Goal: Task Accomplishment & Management: Manage account settings

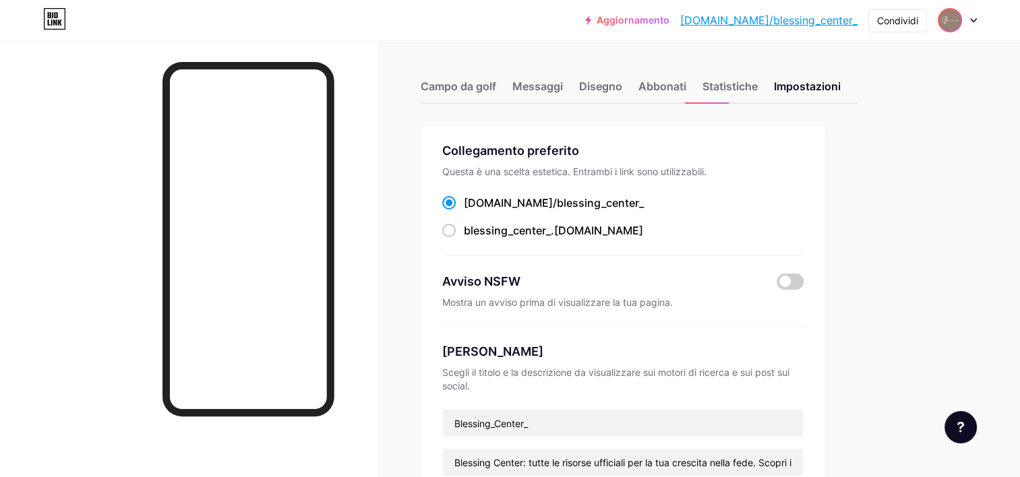
click at [960, 24] on img at bounding box center [950, 20] width 22 height 22
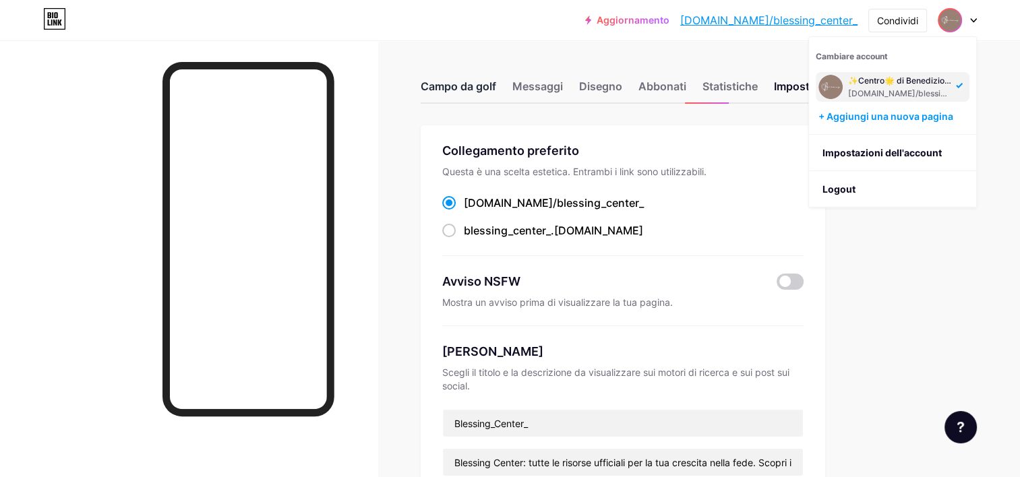
click at [483, 89] on div "Campo da golf" at bounding box center [459, 90] width 76 height 24
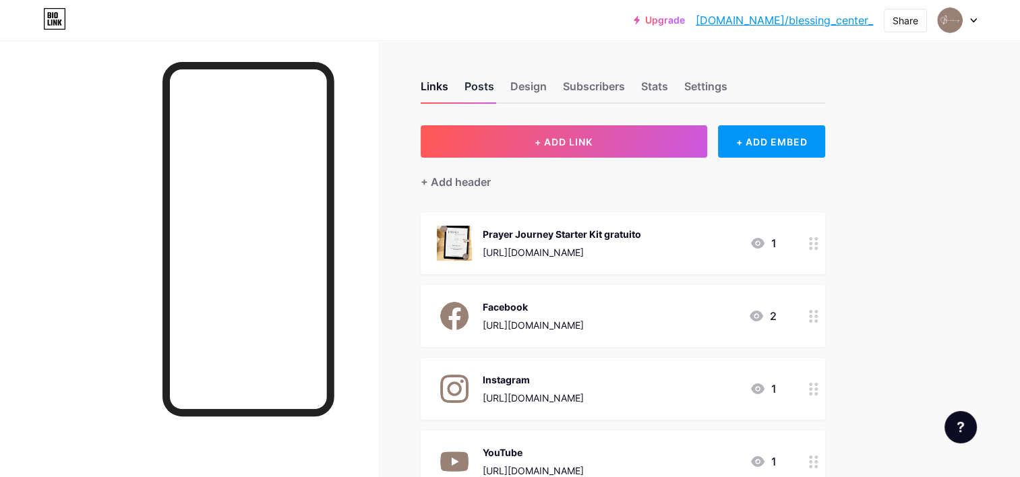
click at [475, 96] on div "Posts" at bounding box center [480, 90] width 30 height 24
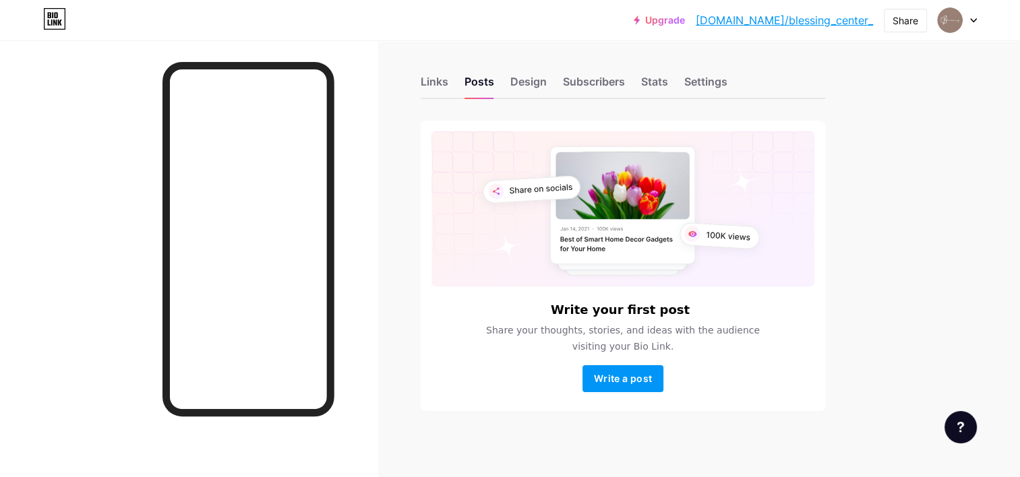
scroll to position [5, 0]
click at [522, 82] on div "Design" at bounding box center [528, 85] width 36 height 24
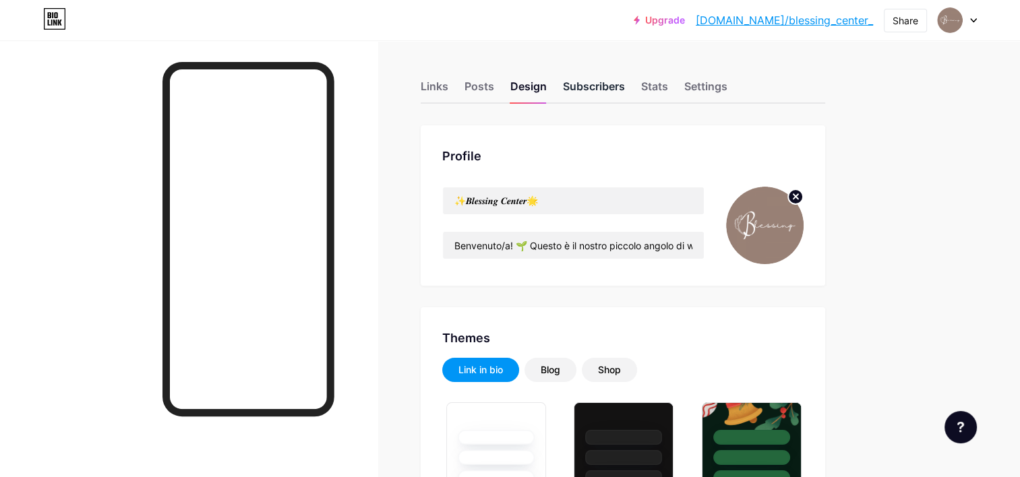
type input "#988075"
type input "#000000"
click at [582, 79] on div "Subscribers" at bounding box center [594, 90] width 62 height 24
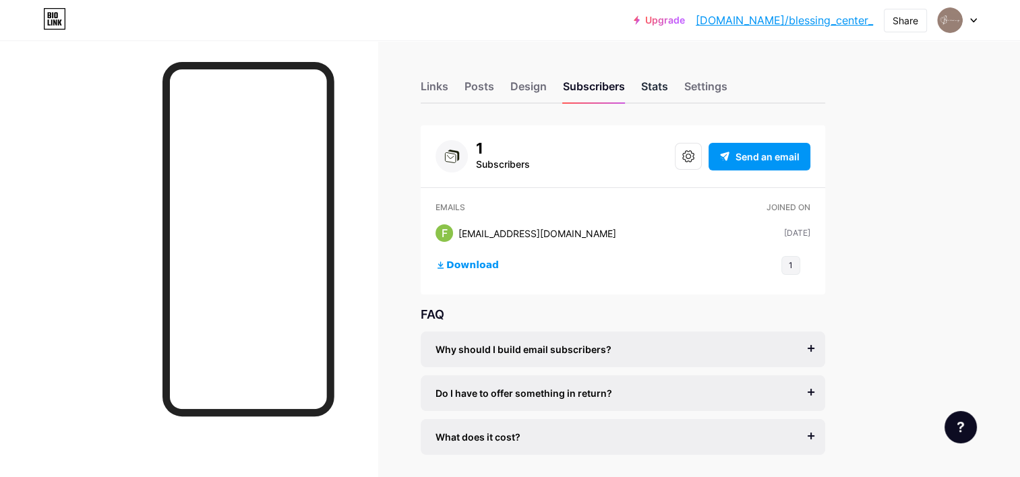
click at [665, 85] on div "Stats" at bounding box center [654, 90] width 27 height 24
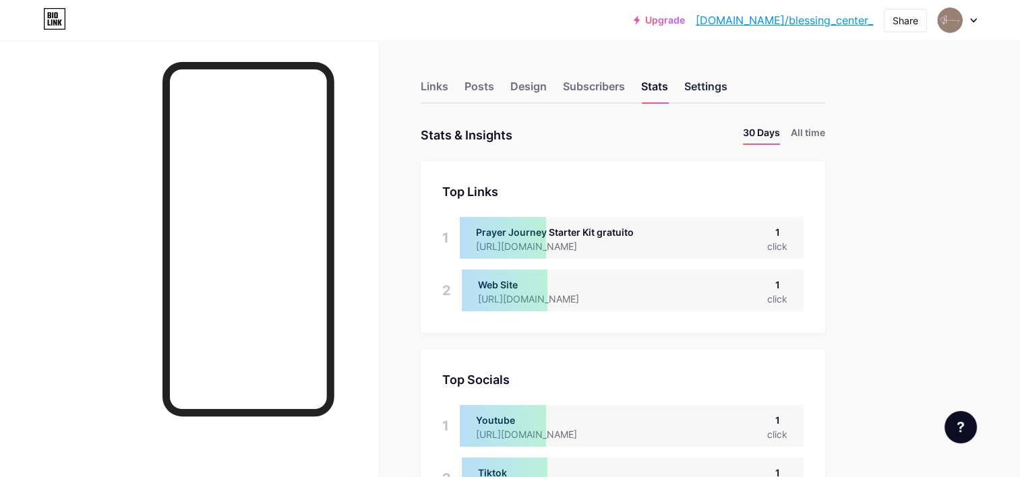
scroll to position [477, 1020]
click at [685, 93] on div "Settings" at bounding box center [705, 90] width 43 height 24
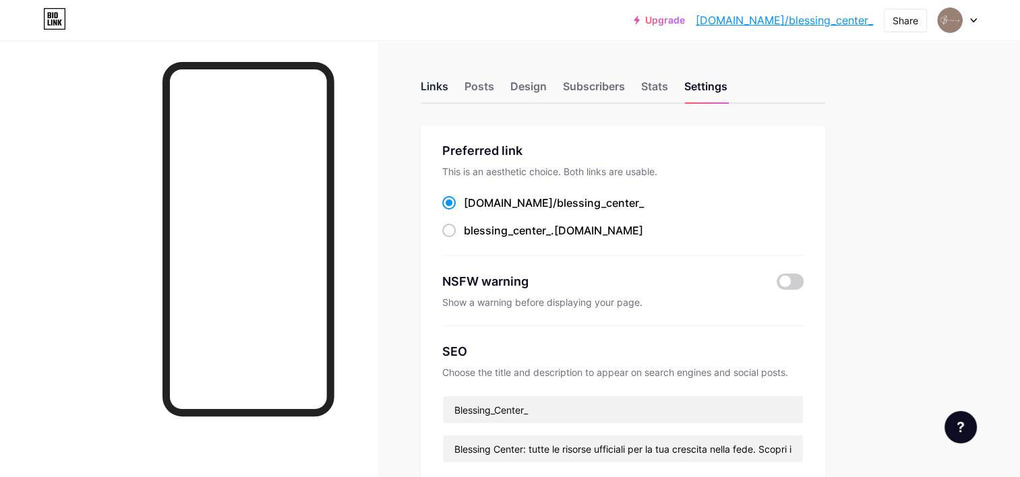
click at [448, 92] on div "Links" at bounding box center [435, 90] width 28 height 24
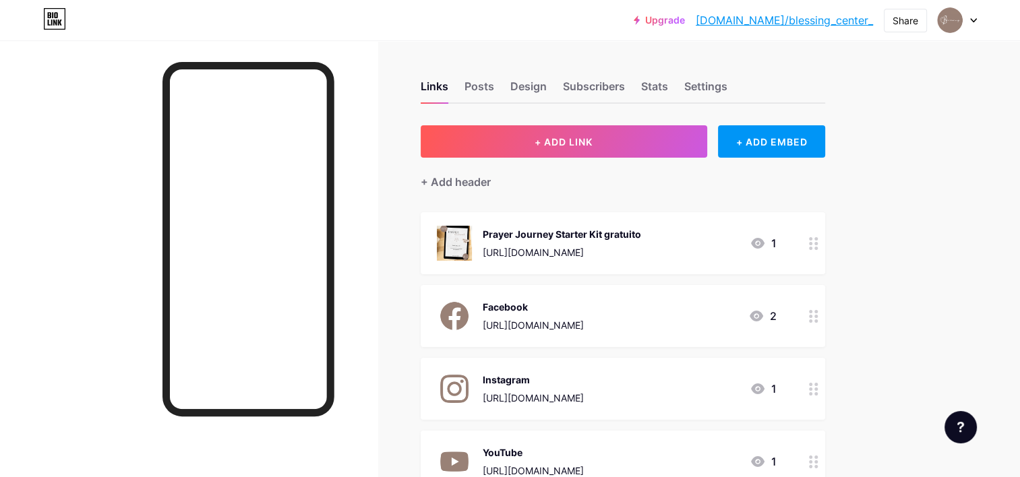
click at [976, 18] on icon at bounding box center [973, 20] width 7 height 5
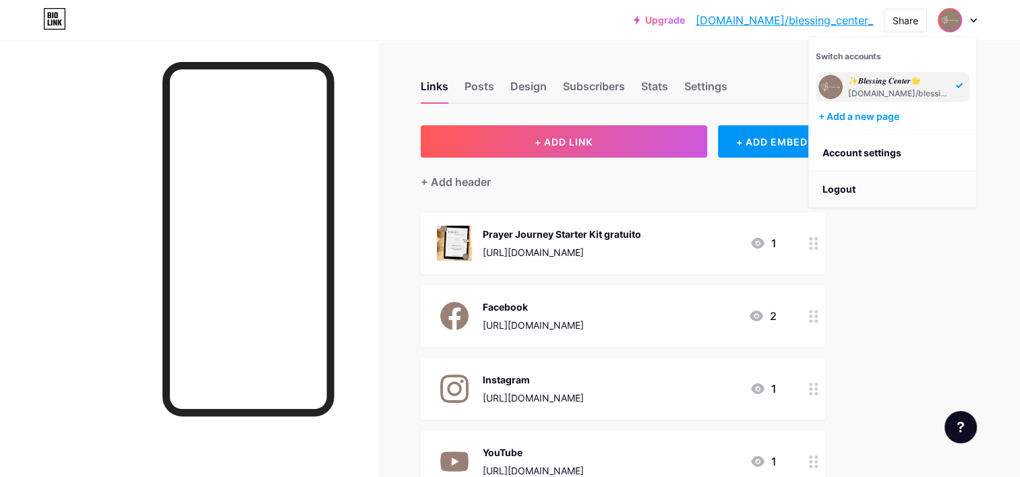
click at [869, 186] on li "Logout" at bounding box center [892, 189] width 167 height 36
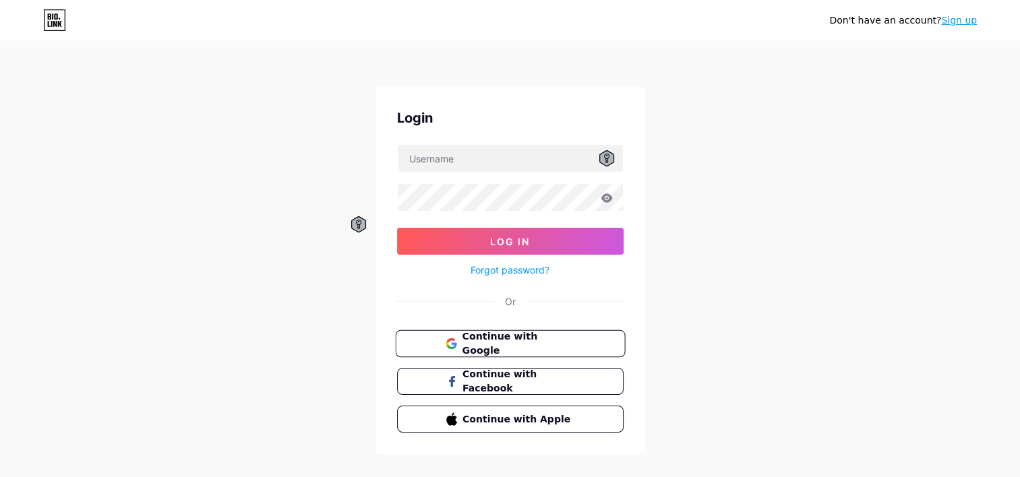
click at [564, 339] on span "Continue with Google" at bounding box center [518, 344] width 113 height 29
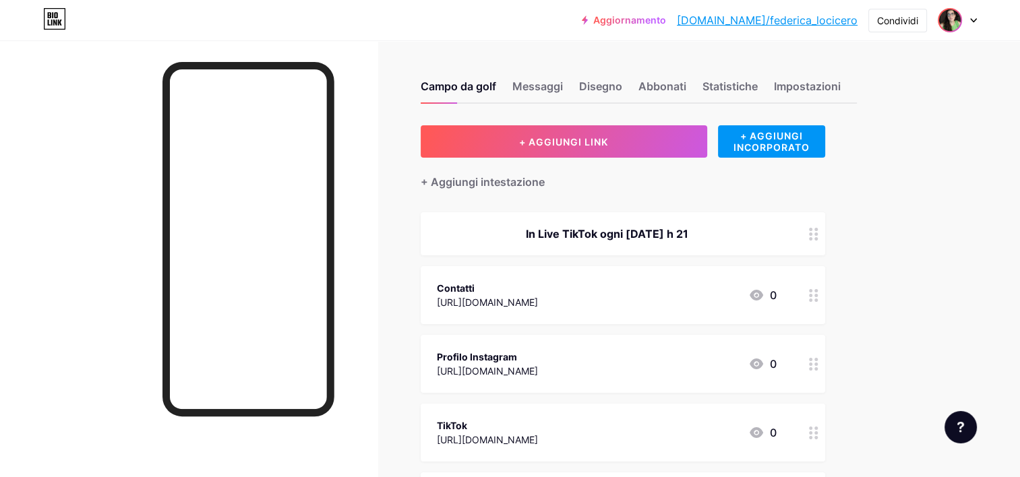
click at [946, 18] on img at bounding box center [950, 20] width 22 height 22
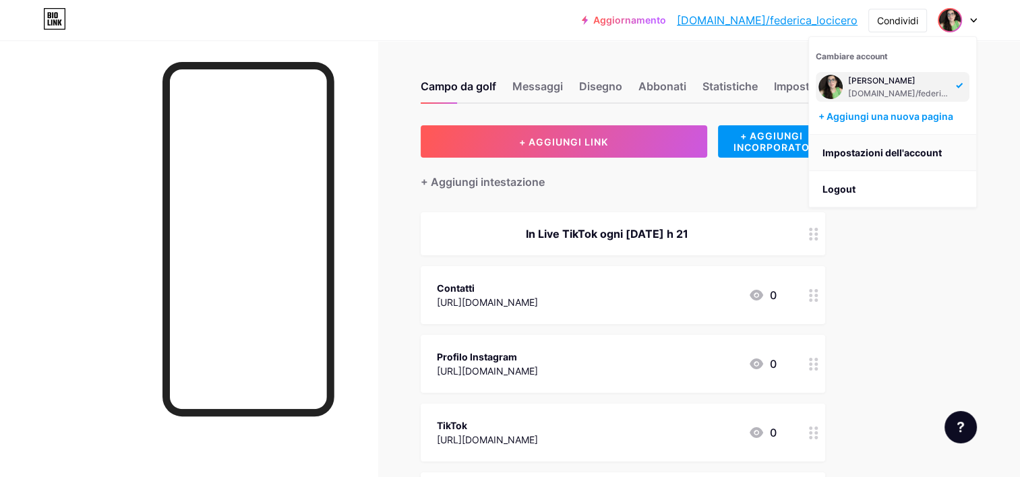
click at [858, 162] on link "Impostazioni dell'account" at bounding box center [892, 153] width 167 height 36
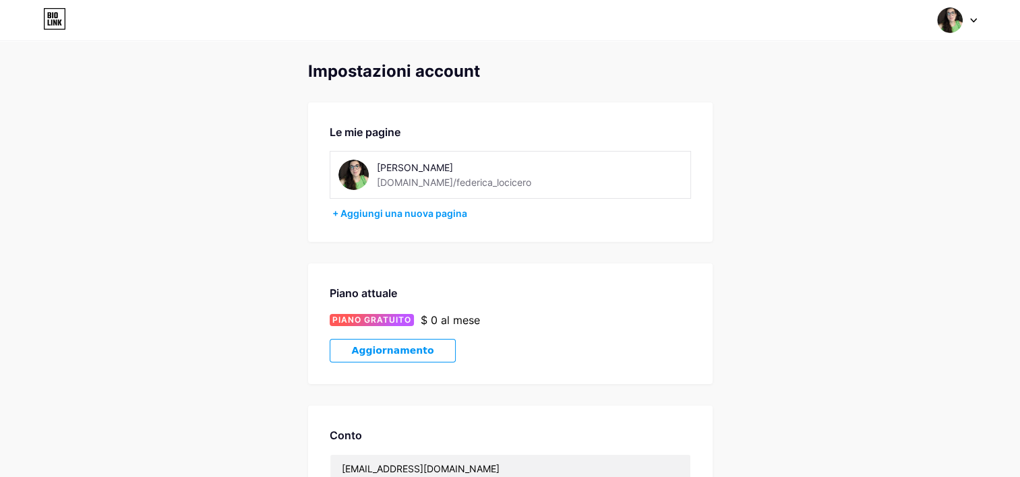
click at [354, 179] on img at bounding box center [354, 175] width 30 height 30
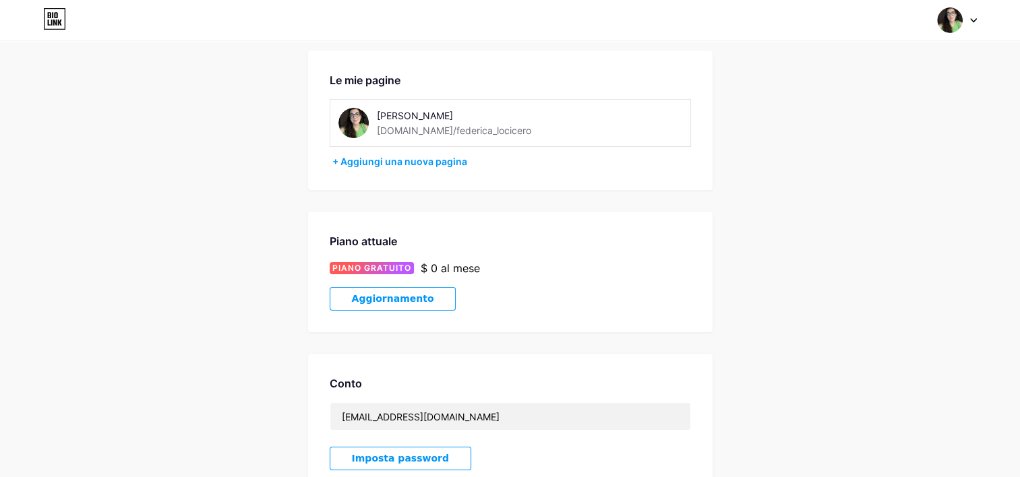
scroll to position [19, 0]
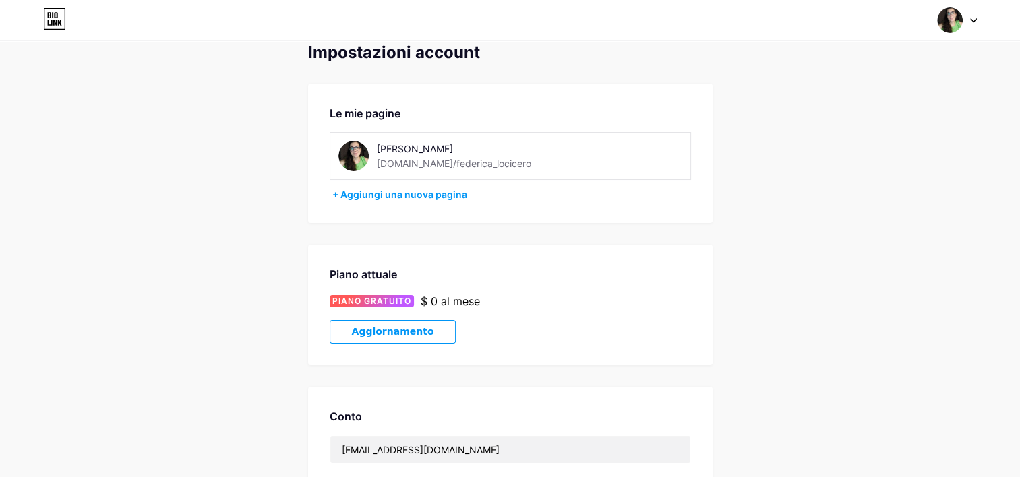
click at [350, 151] on img at bounding box center [354, 156] width 30 height 30
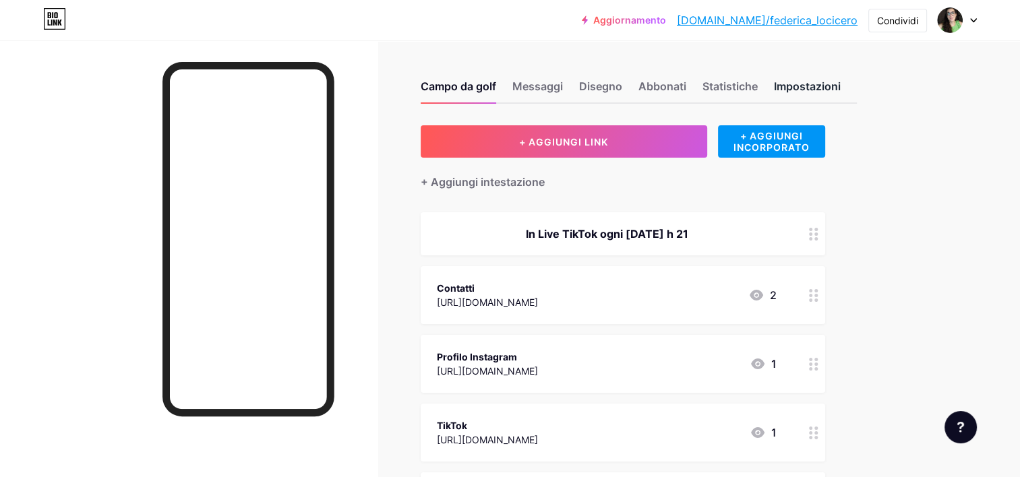
drag, startPoint x: 769, startPoint y: 98, endPoint x: 780, endPoint y: 92, distance: 13.0
click at [769, 98] on div "Campo da golf Messaggi Disegno Abbonati Statistiche Impostazioni" at bounding box center [639, 80] width 436 height 47
click at [780, 92] on div "Impostazioni" at bounding box center [807, 90] width 67 height 24
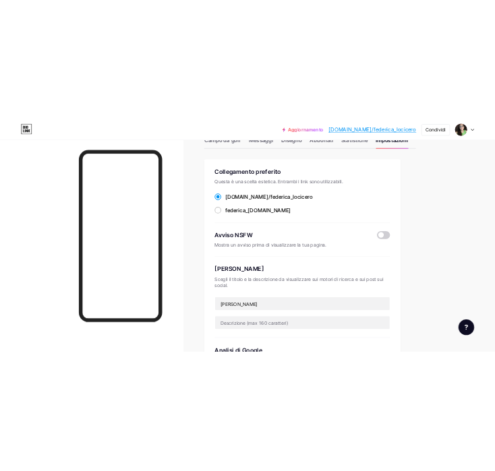
scroll to position [67, 0]
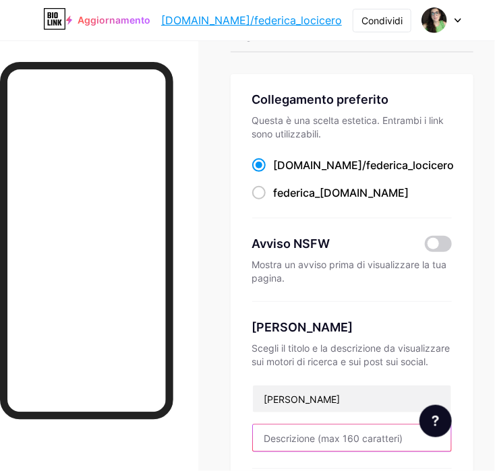
click at [341, 431] on input "text" at bounding box center [352, 438] width 198 height 27
paste input "Tra parole, journaling e fede vissuta — il mio spazio di ispirazione. 🌿"
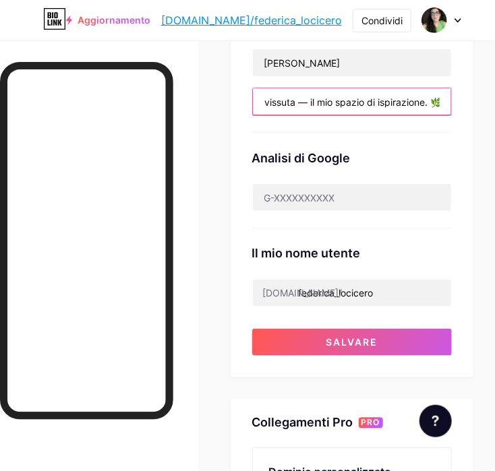
scroll to position [405, 0]
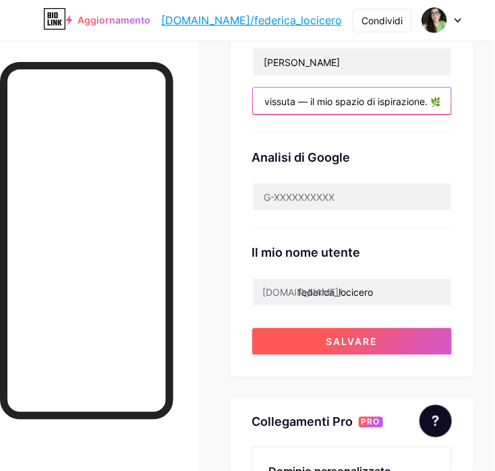
type input "Tra parole, journaling e fede vissuta — il mio spazio di ispirazione. 🌿"
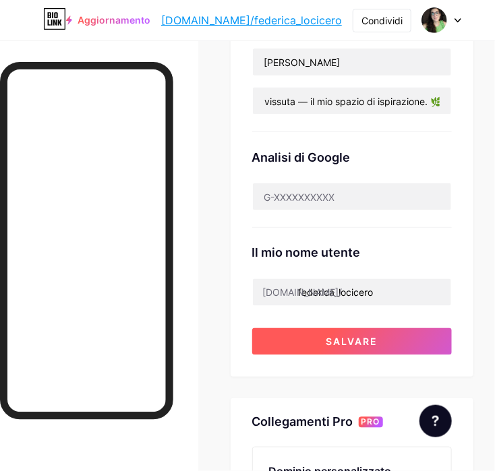
click at [351, 349] on button "Salvare" at bounding box center [352, 341] width 200 height 27
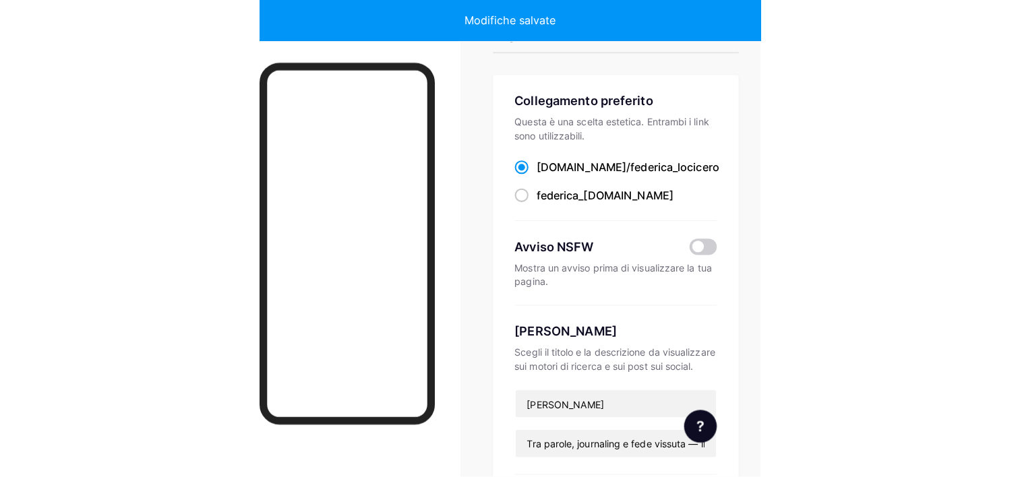
scroll to position [0, 0]
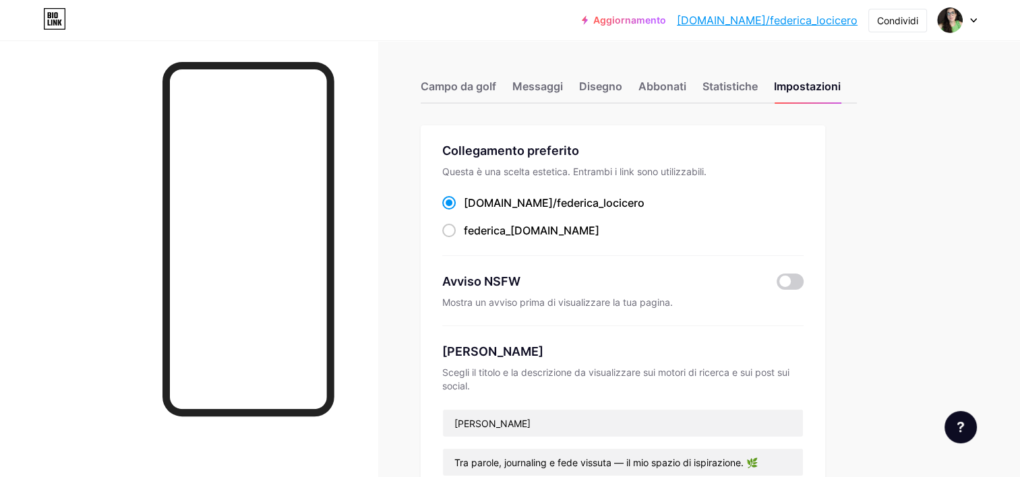
click at [976, 22] on icon at bounding box center [973, 20] width 7 height 5
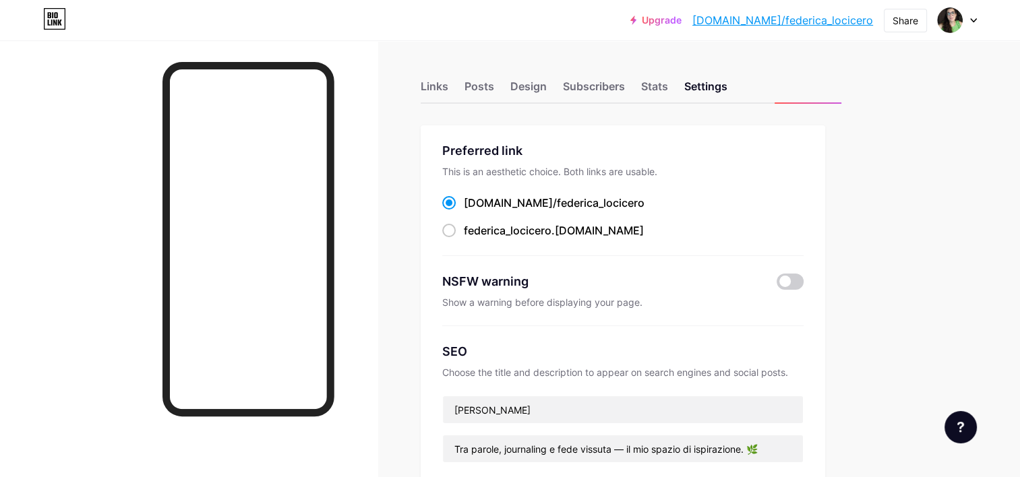
click at [635, 89] on div "Links Posts Design Subscribers Stats Settings" at bounding box center [623, 80] width 405 height 47
click at [512, 94] on div "Design" at bounding box center [528, 90] width 36 height 24
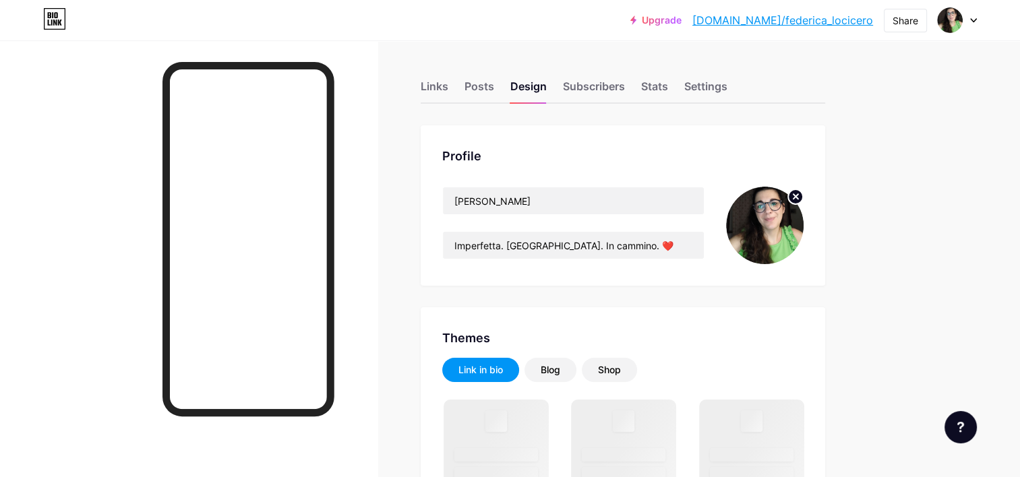
click at [747, 230] on img at bounding box center [765, 226] width 78 height 78
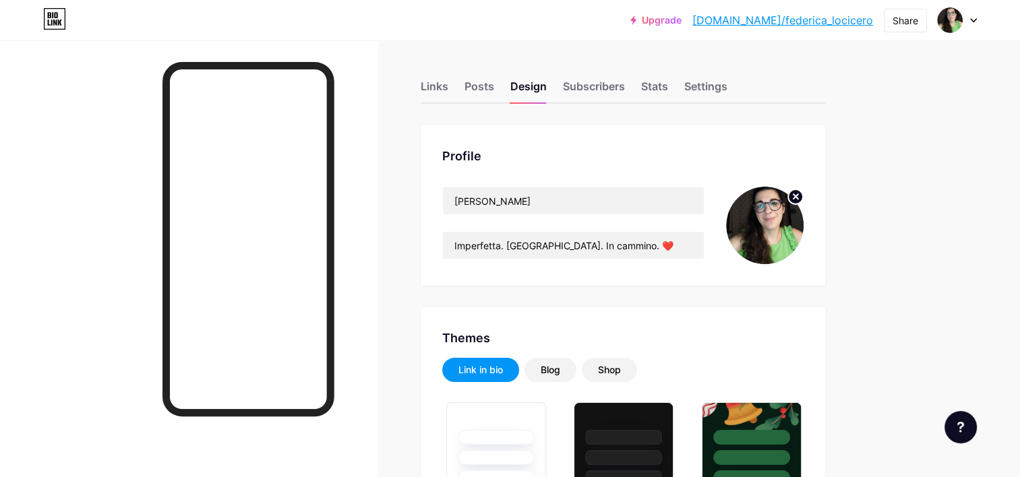
type input "#f4f0ed"
type input "#000000"
click at [798, 198] on circle at bounding box center [795, 196] width 15 height 15
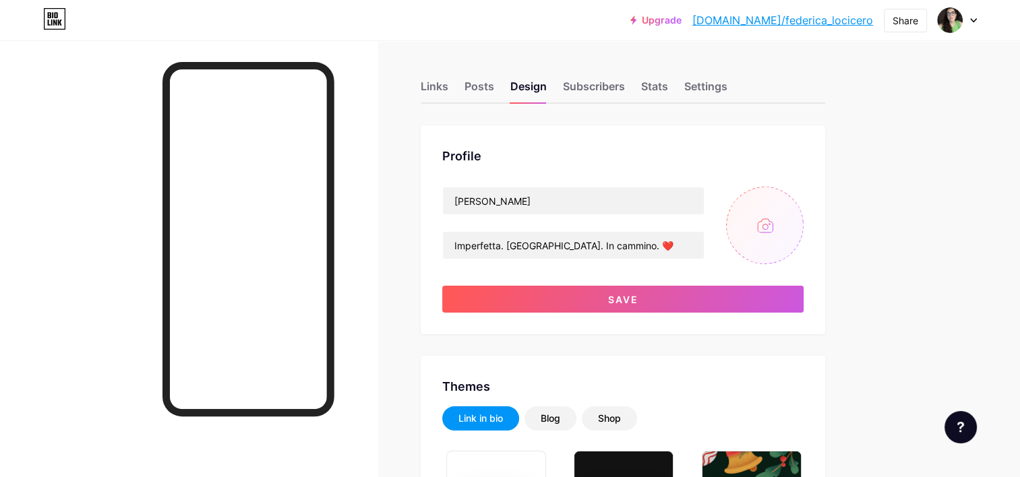
click at [763, 229] on input "file" at bounding box center [765, 226] width 78 height 78
type input "C:\fakepath\564812418_25916656357923846_7135571610872372078_n.jpg"
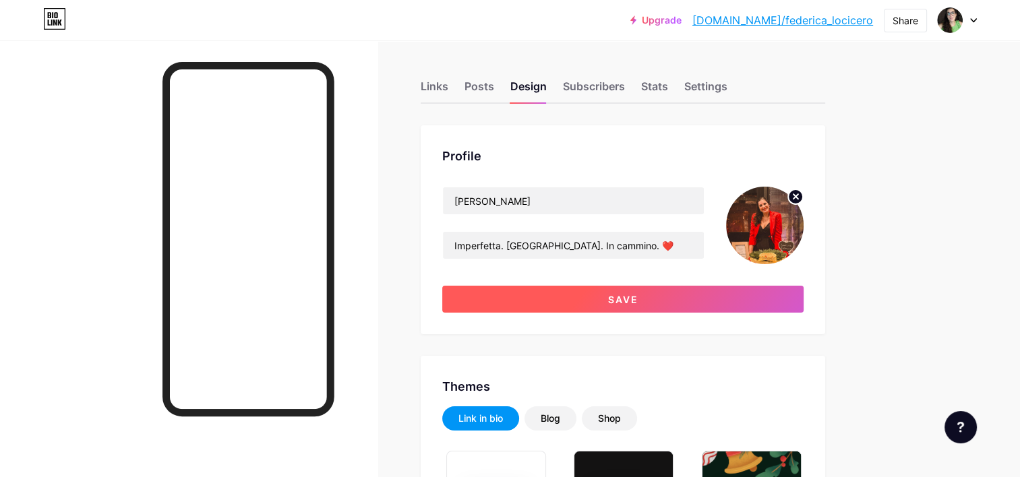
click at [672, 294] on button "Save" at bounding box center [622, 299] width 361 height 27
